Goal: Find specific page/section: Locate a particular part of the current website

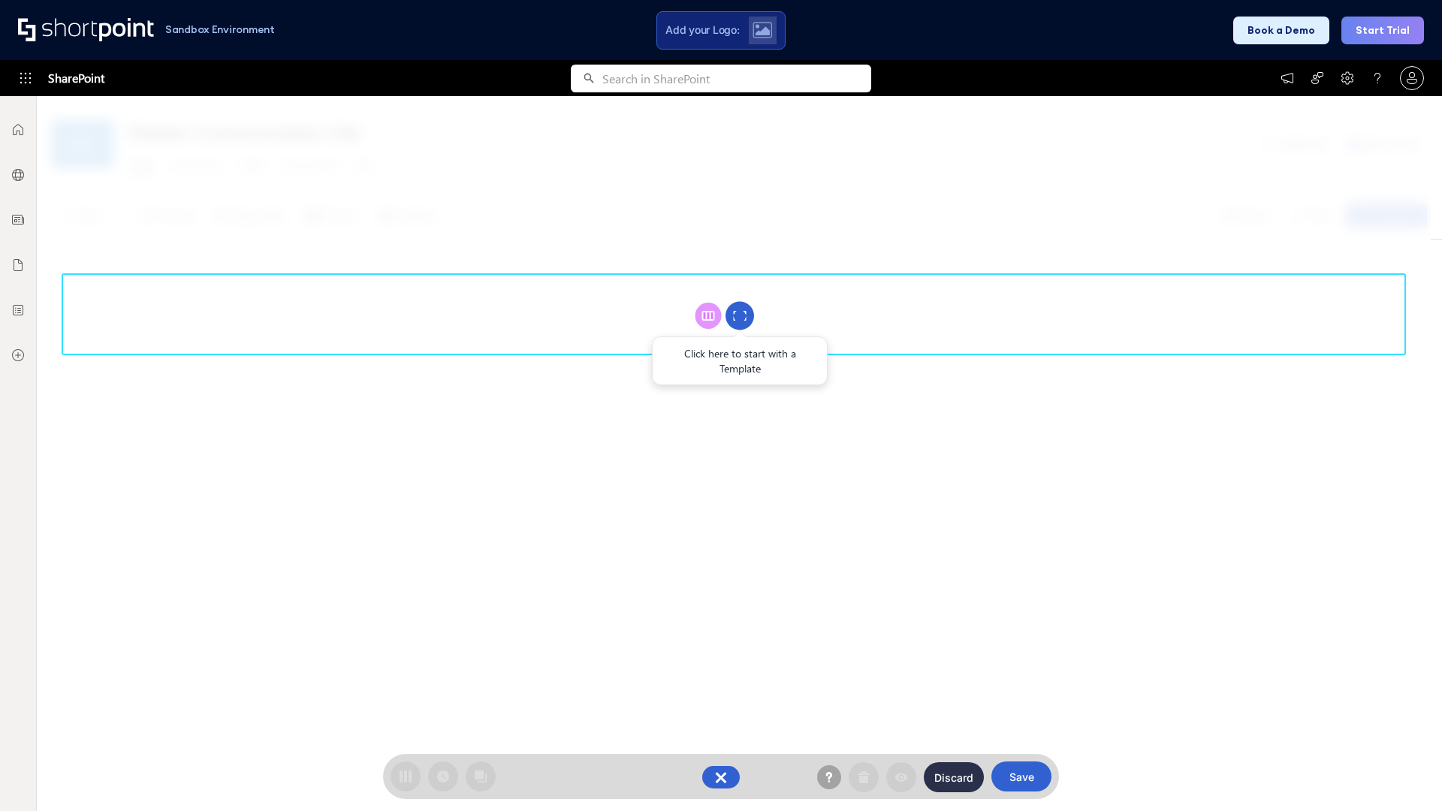
click at [740, 315] on circle at bounding box center [740, 316] width 29 height 29
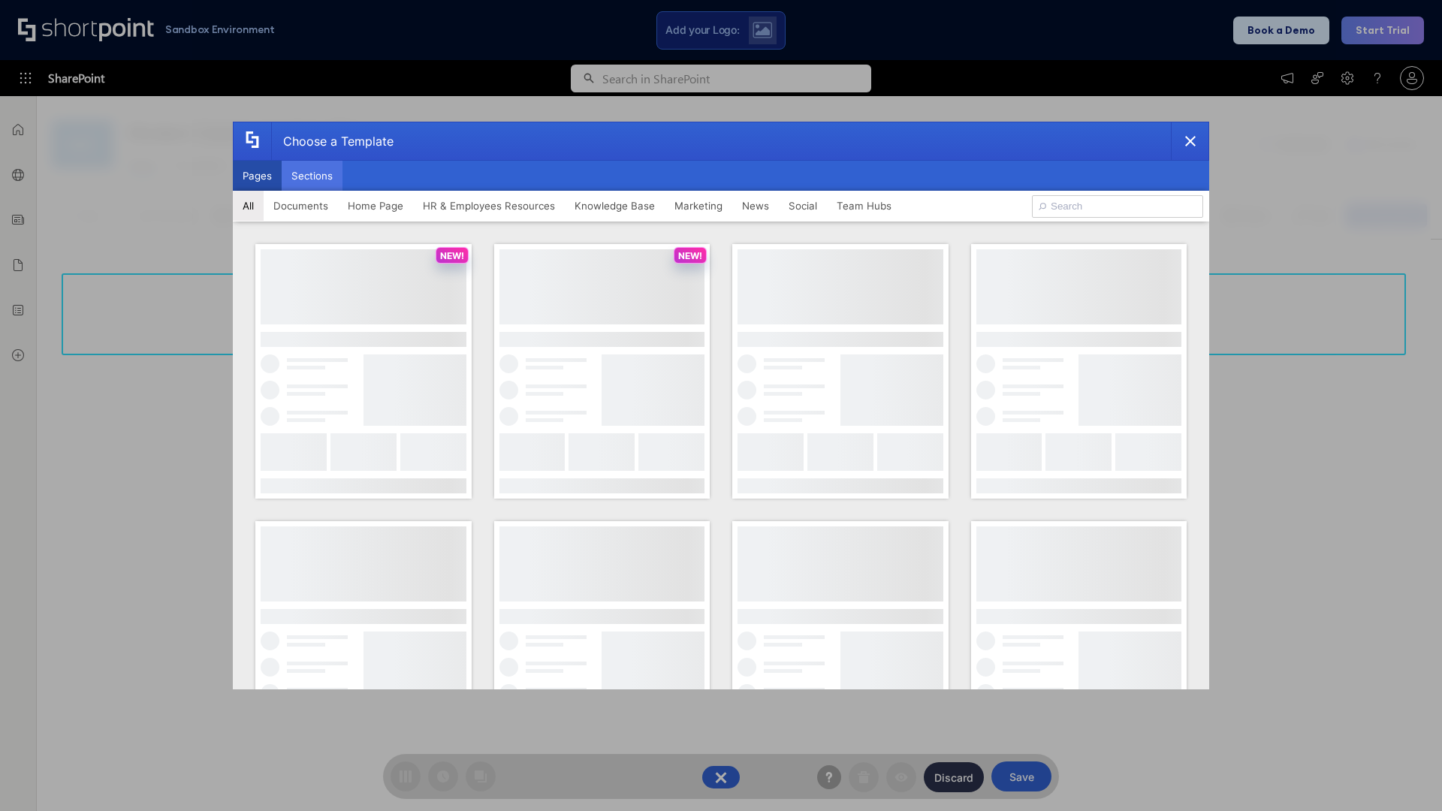
click at [312, 176] on button "Sections" at bounding box center [312, 176] width 61 height 30
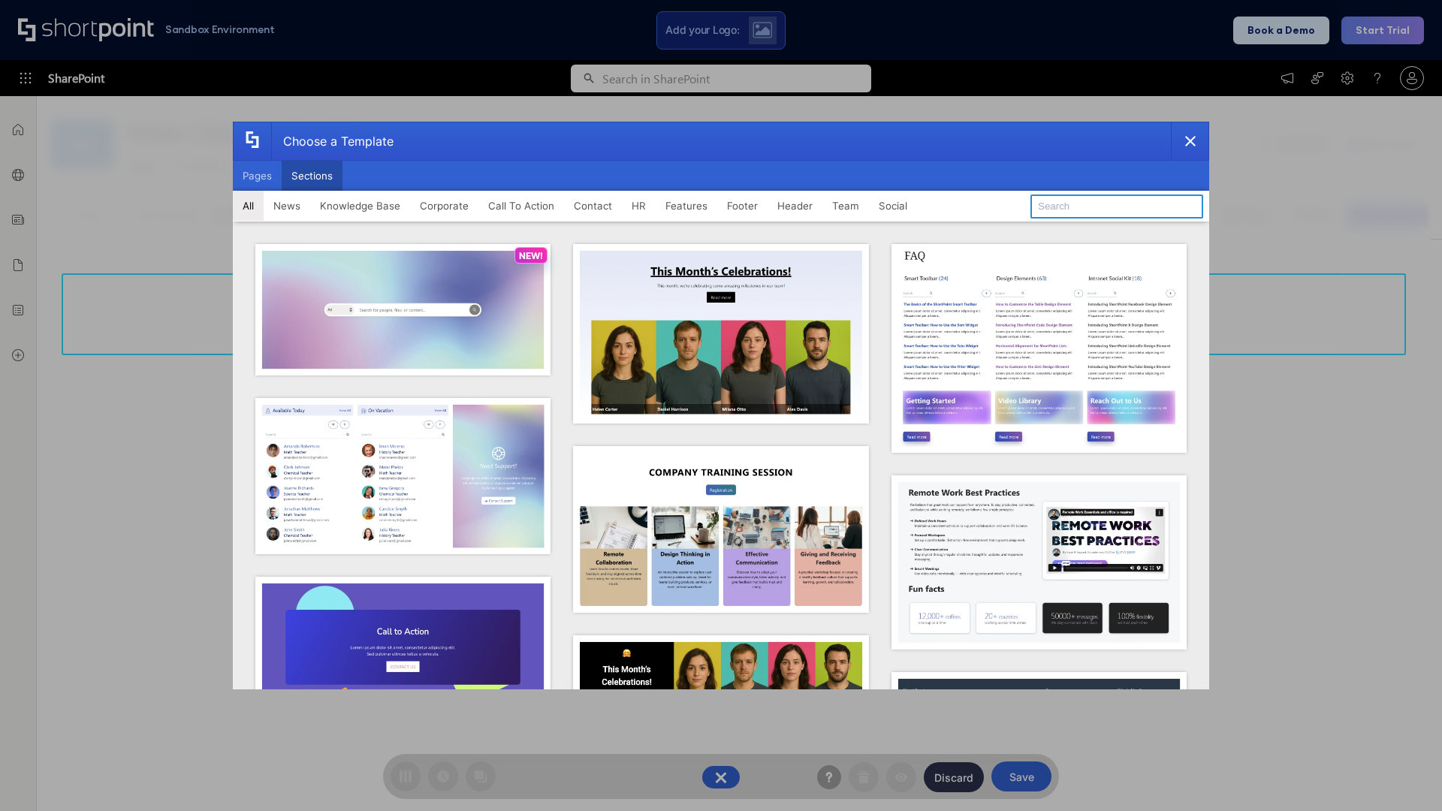
type input "Events"
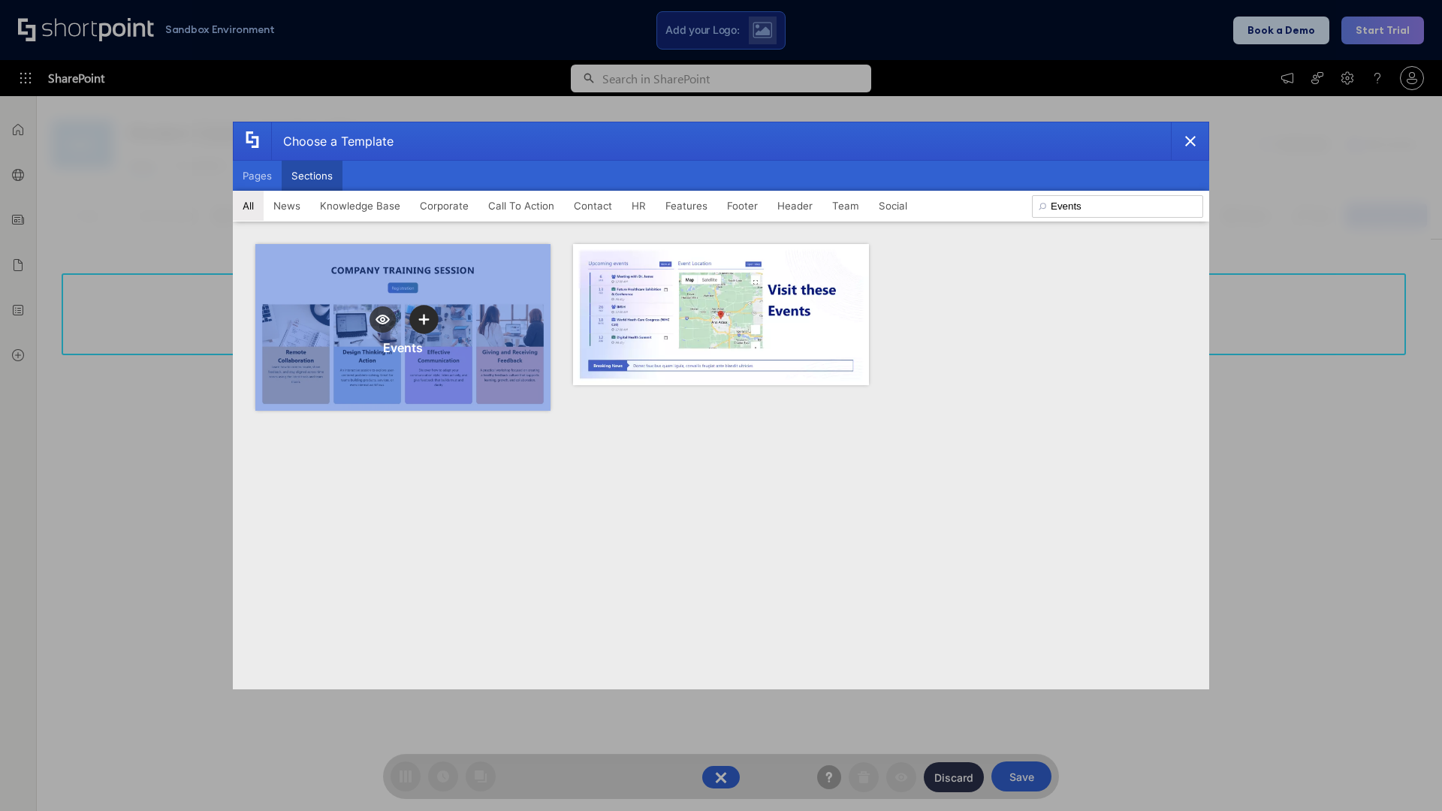
click at [424, 319] on icon "template selector" at bounding box center [423, 320] width 11 height 11
